Goal: Task Accomplishment & Management: Manage account settings

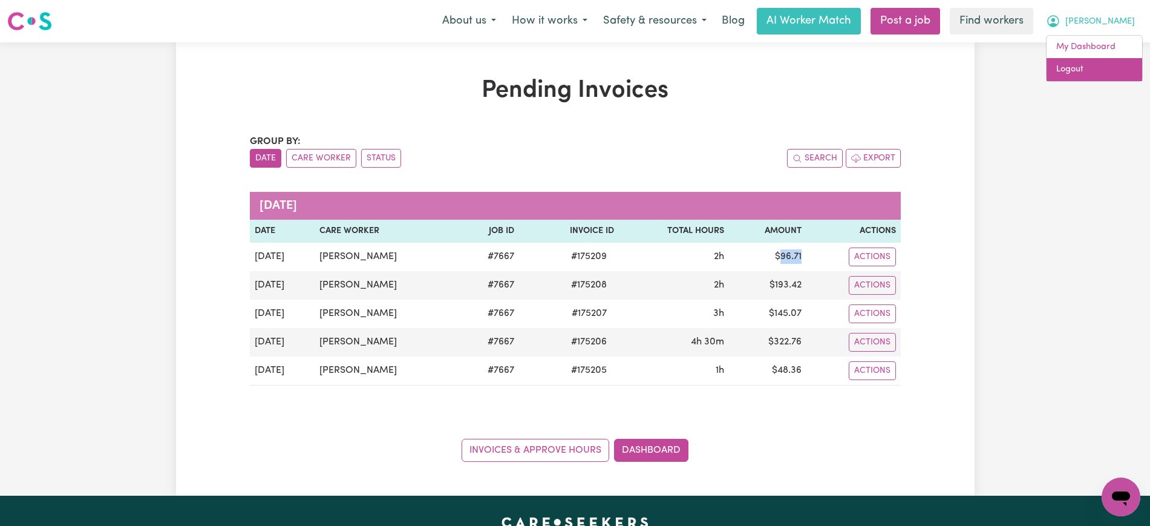
click at [1072, 62] on link "Logout" at bounding box center [1095, 69] width 96 height 23
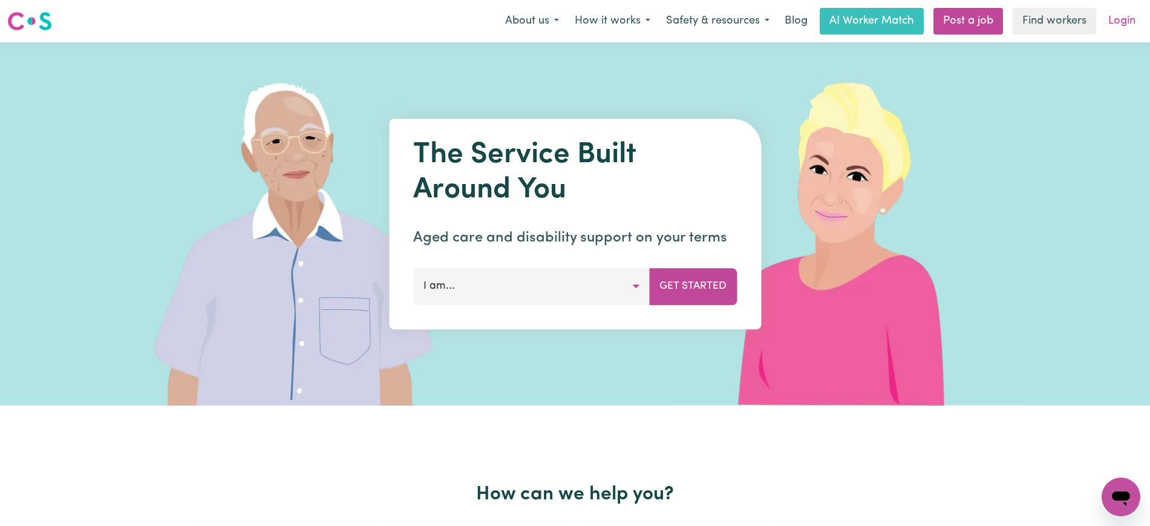
click at [1116, 24] on link "Login" at bounding box center [1122, 21] width 42 height 27
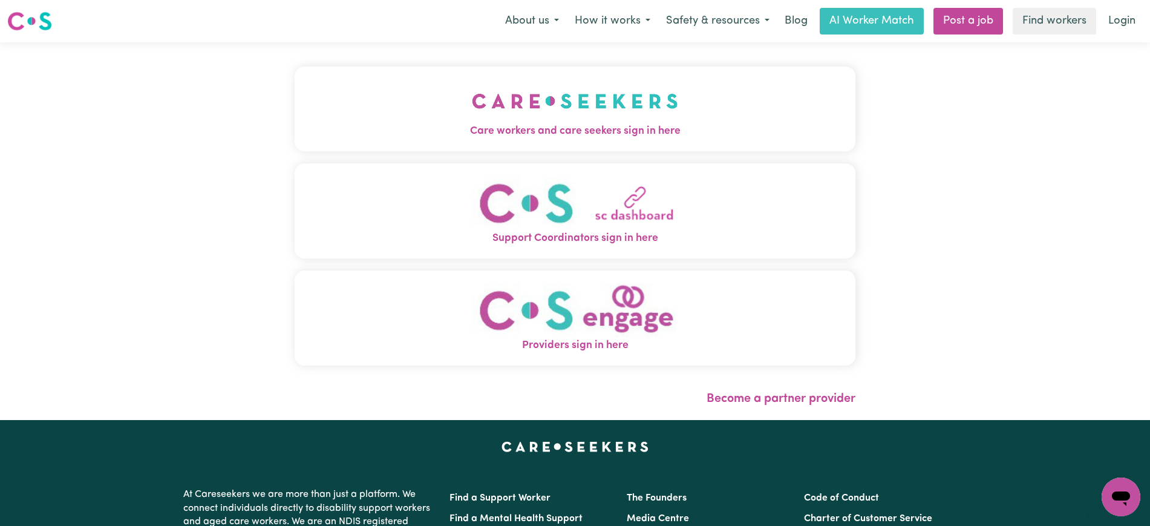
click at [649, 121] on img "Care workers and care seekers sign in here" at bounding box center [575, 101] width 206 height 45
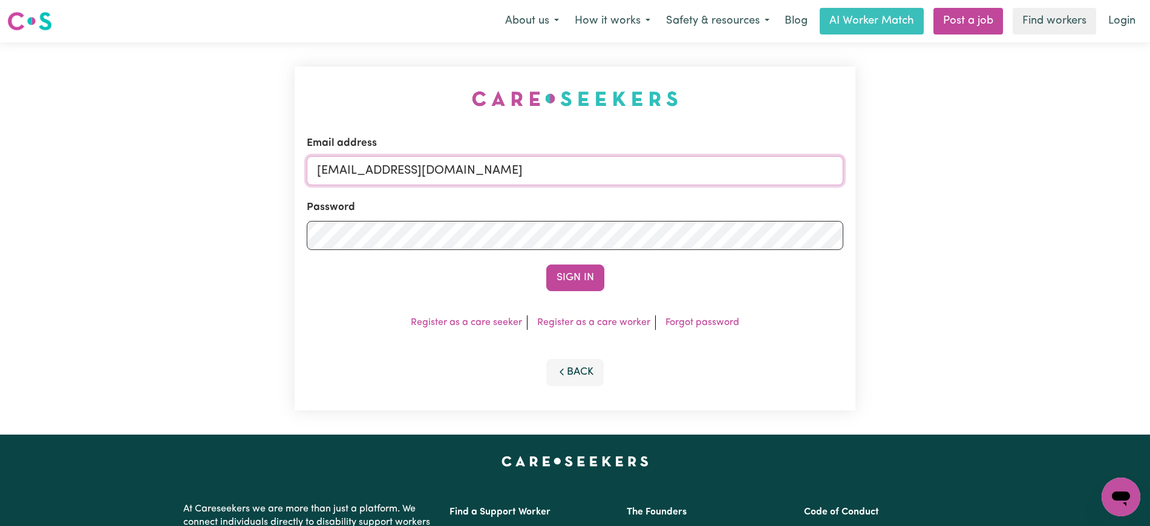
drag, startPoint x: 381, startPoint y: 169, endPoint x: 1113, endPoint y: 232, distance: 734.7
click at [1122, 226] on div "Email address [EMAIL_ADDRESS][DOMAIN_NAME] Password Sign In Register as a care …" at bounding box center [575, 238] width 1150 height 392
type input "[EMAIL_ADDRESS][DOMAIN_NAME]"
click at [546, 264] on button "Sign In" at bounding box center [575, 277] width 58 height 27
